Goal: Find specific page/section: Find specific page/section

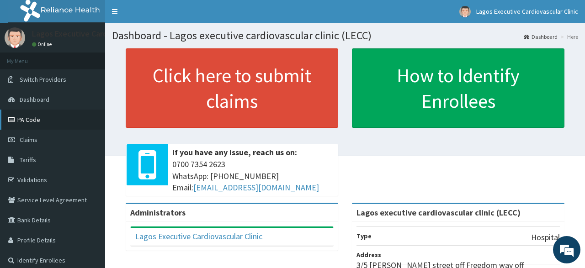
click at [32, 121] on link "PA Code" at bounding box center [52, 120] width 105 height 20
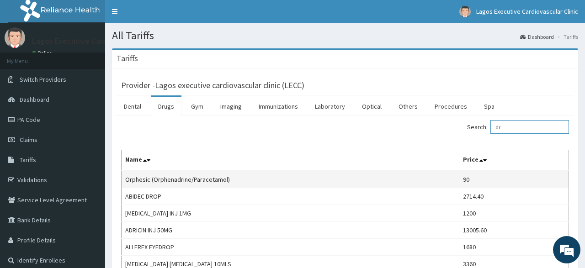
type input "d"
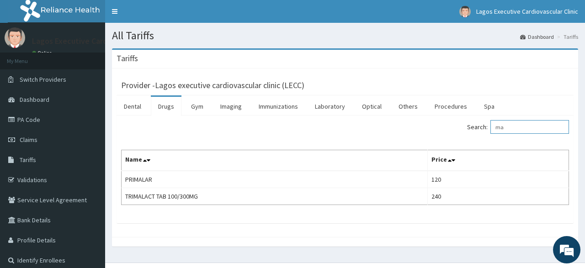
type input "m"
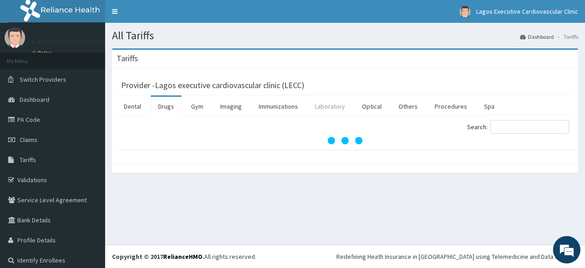
click at [335, 107] on link "Laboratory" at bounding box center [330, 106] width 45 height 19
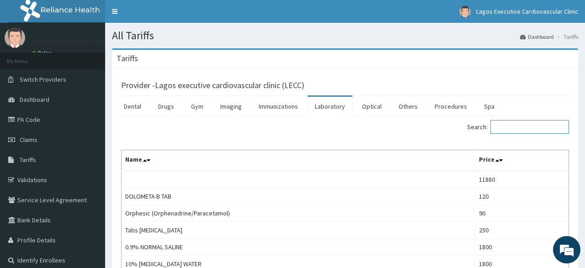
click at [505, 128] on input "Search:" at bounding box center [530, 127] width 79 height 14
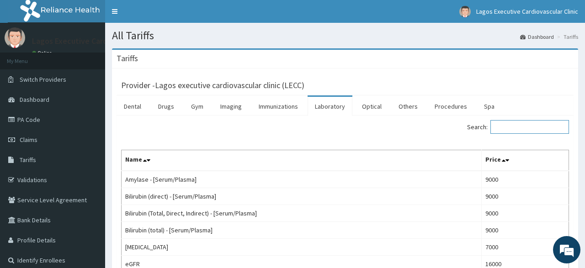
type input "b"
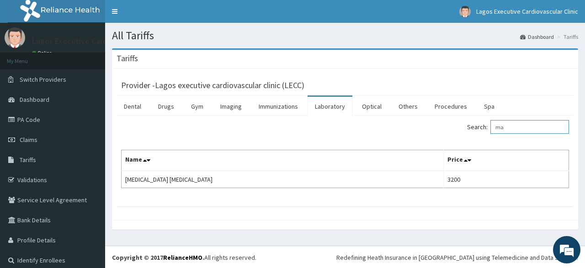
type input "m"
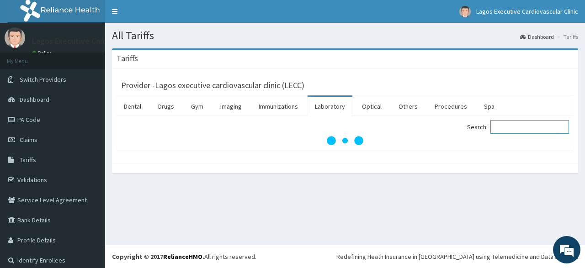
paste input "Lisinopri"
click at [513, 128] on input "Lisinopril" at bounding box center [530, 127] width 79 height 14
click at [529, 127] on input "Lisinopril" at bounding box center [530, 127] width 79 height 14
type input "Lisinopril"
click at [160, 109] on link "Drugs" at bounding box center [166, 106] width 31 height 19
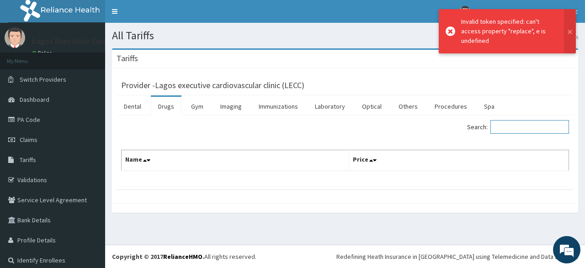
click at [506, 130] on input "Search:" at bounding box center [530, 127] width 79 height 14
paste input "Lisinopri"
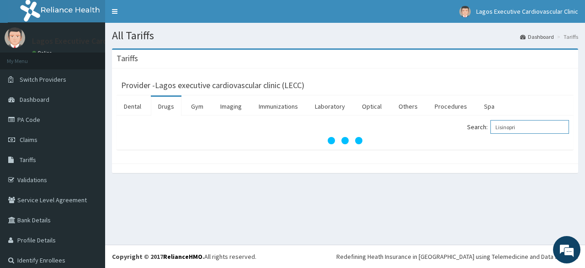
click at [512, 128] on input "Lisinopri" at bounding box center [530, 127] width 79 height 14
click at [529, 131] on input "Lisinopri" at bounding box center [530, 127] width 79 height 14
type input "L"
paste input "Lisinopri"
click at [512, 129] on input "Lisinopri" at bounding box center [530, 127] width 79 height 14
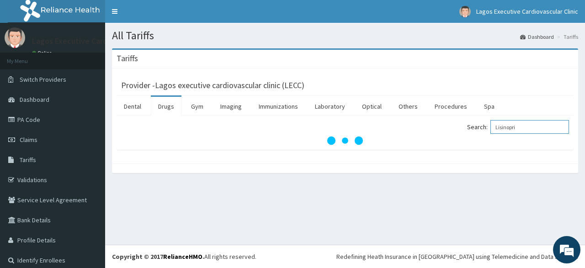
click at [523, 128] on input "Lisinopri" at bounding box center [530, 127] width 79 height 14
type input "L"
click at [134, 102] on link "Dental" at bounding box center [133, 106] width 32 height 19
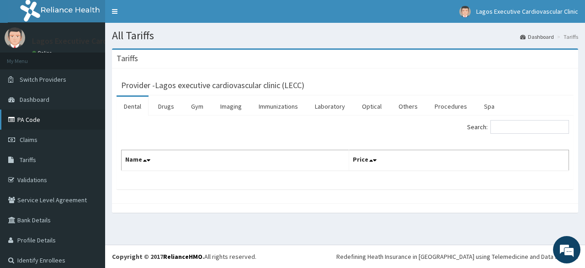
click at [43, 118] on link "PA Code" at bounding box center [52, 120] width 105 height 20
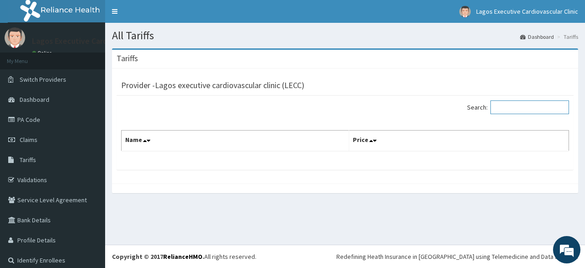
click at [507, 105] on input "Search:" at bounding box center [530, 108] width 79 height 14
click at [392, 81] on div "Provider - Lagos executive cardiovascular clinic (LECC)" at bounding box center [345, 84] width 448 height 13
click at [519, 108] on input "Search:" at bounding box center [530, 108] width 79 height 14
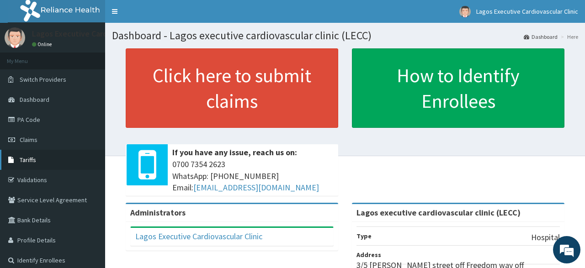
click at [25, 161] on span "Tariffs" at bounding box center [28, 160] width 16 height 8
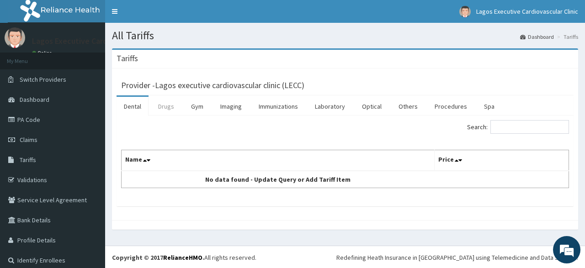
click at [166, 107] on link "Drugs" at bounding box center [166, 106] width 31 height 19
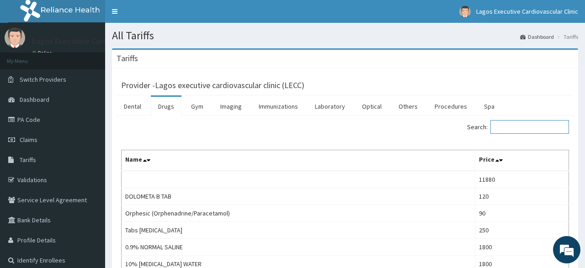
click at [505, 127] on input "Search:" at bounding box center [530, 127] width 79 height 14
paste input "Lisinopri"
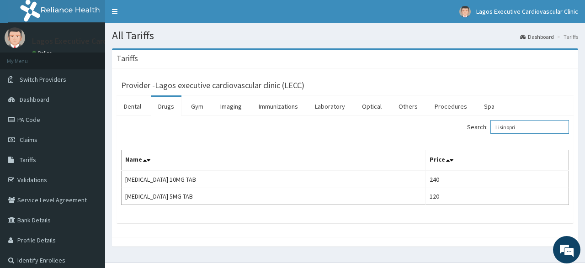
click at [510, 127] on input "Lisinopri" at bounding box center [530, 127] width 79 height 14
type input "Lisinopri"
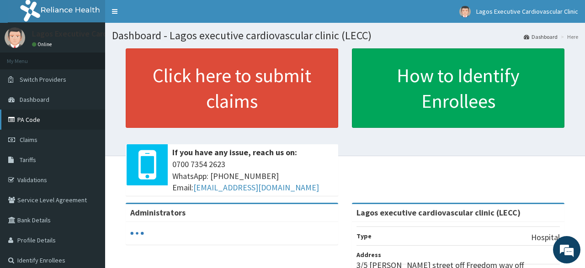
click at [32, 120] on link "PA Code" at bounding box center [52, 120] width 105 height 20
